Goal: Task Accomplishment & Management: Manage account settings

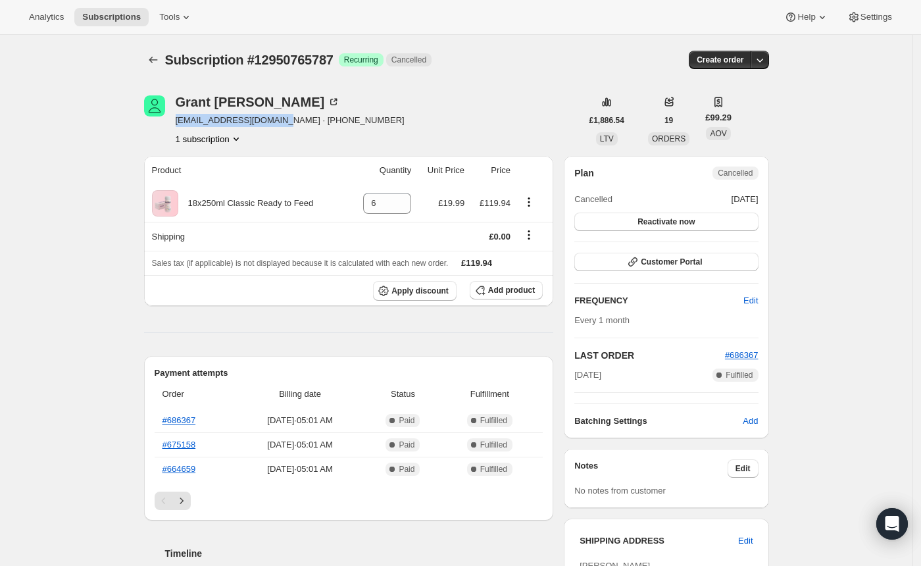
drag, startPoint x: 192, startPoint y: 121, endPoint x: 286, endPoint y: 124, distance: 94.1
click at [286, 124] on div "[PERSON_NAME] [EMAIL_ADDRESS][DOMAIN_NAME] · [PHONE_NUMBER] 1 subscription" at bounding box center [362, 120] width 437 height 50
copy span "[EMAIL_ADDRESS][DOMAIN_NAME]"
click at [91, 283] on div "Subscription #12950765787. This page is ready Subscription #12950765787 Success…" at bounding box center [456, 541] width 912 height 1013
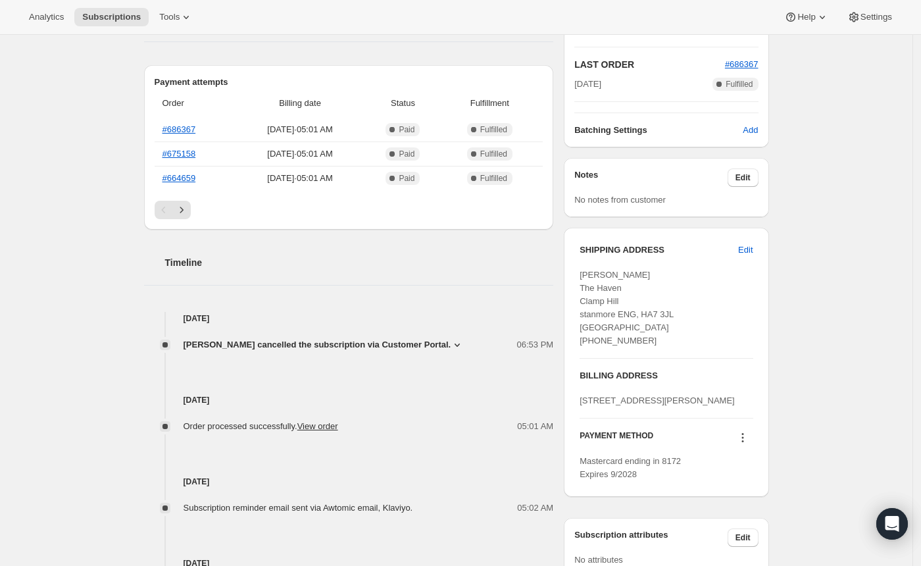
scroll to position [117, 0]
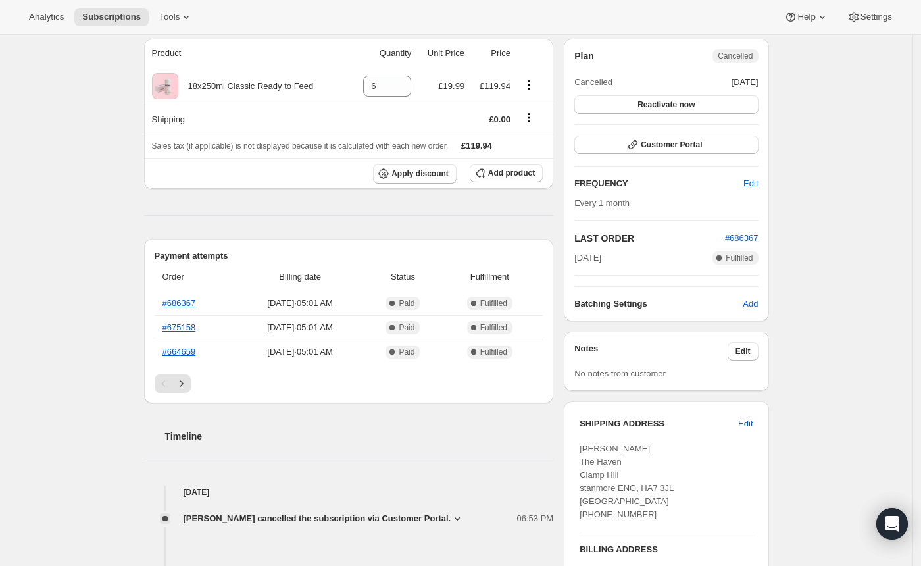
click at [29, 241] on div "Subscription #12950765787. This page is ready Subscription #12950765787 Success…" at bounding box center [456, 424] width 912 height 1013
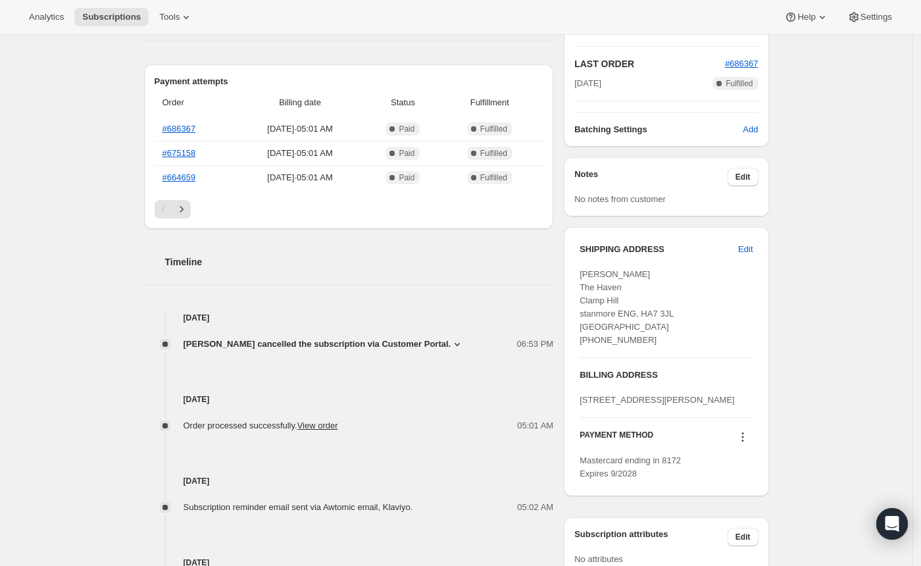
scroll to position [326, 0]
